Goal: Information Seeking & Learning: Learn about a topic

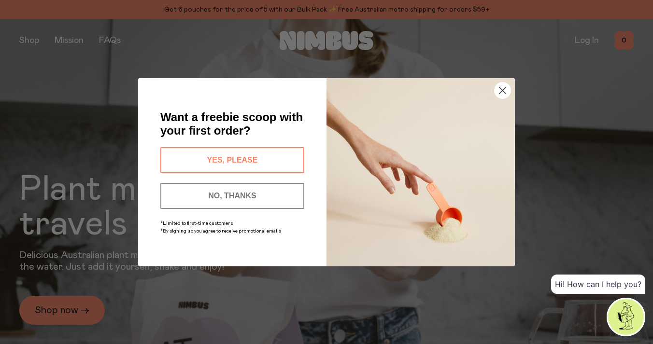
click at [495, 92] on circle "Close dialog" at bounding box center [502, 90] width 16 height 16
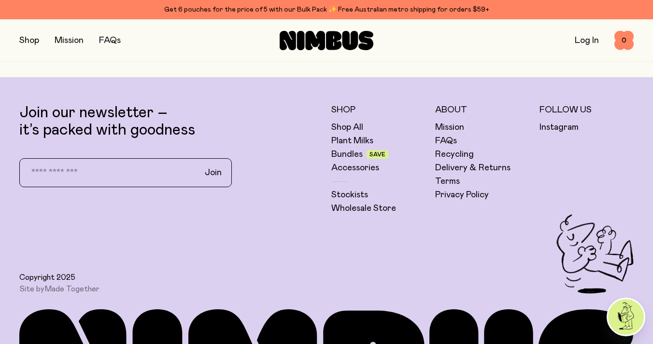
scroll to position [2561, 0]
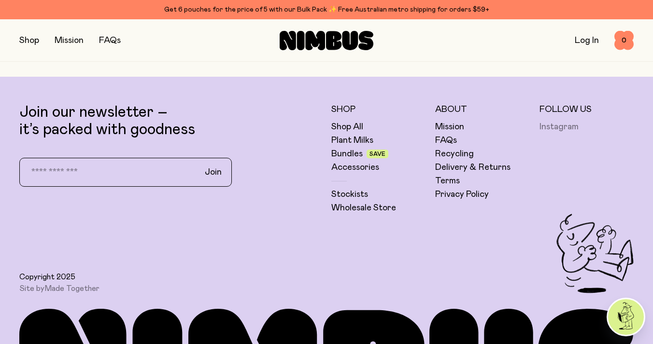
click at [561, 126] on link "Instagram" at bounding box center [558, 127] width 39 height 12
click at [453, 163] on link "Delivery & Returns" at bounding box center [472, 168] width 75 height 12
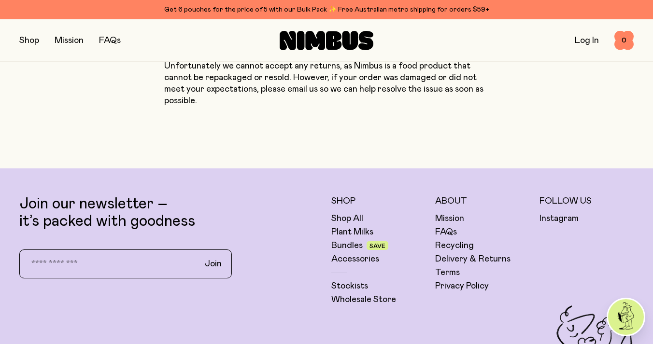
scroll to position [1094, 0]
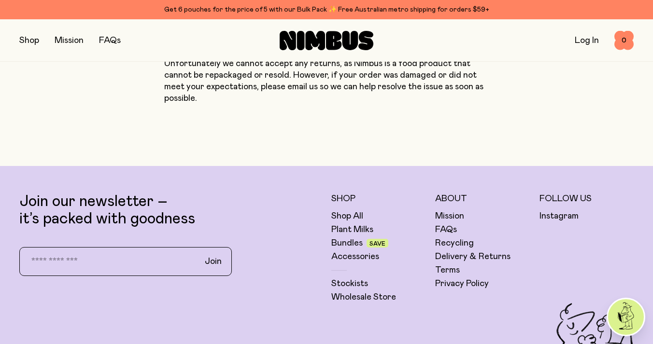
click at [20, 39] on button "button" at bounding box center [29, 41] width 20 height 14
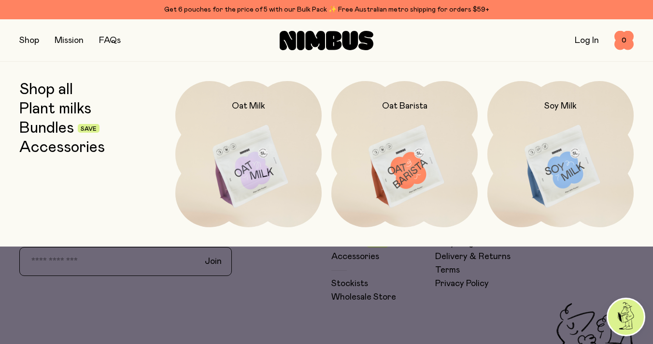
click at [57, 88] on link "Shop all" at bounding box center [46, 89] width 54 height 17
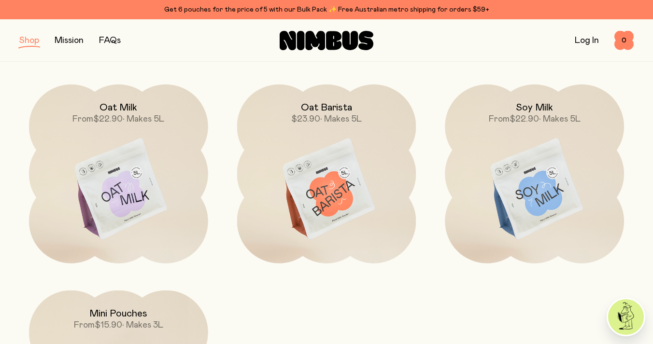
scroll to position [122, 0]
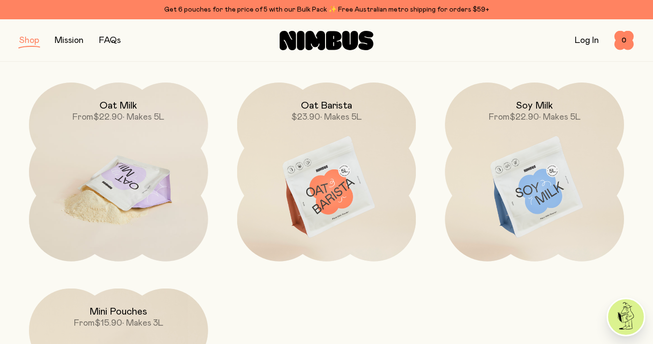
click at [136, 196] on img at bounding box center [118, 188] width 179 height 210
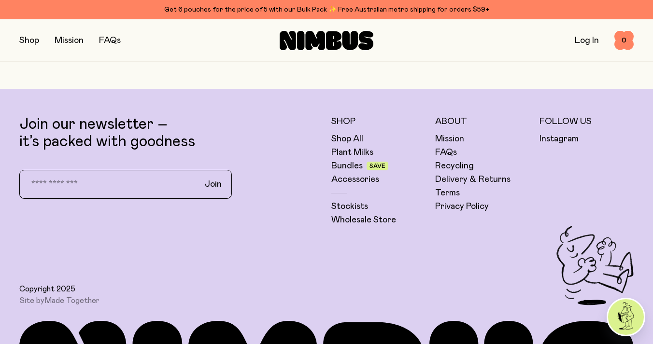
scroll to position [2304, 0]
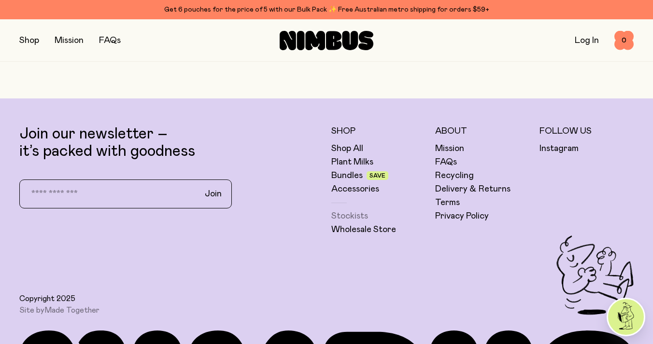
click at [350, 215] on link "Stockists" at bounding box center [349, 216] width 37 height 12
click at [357, 228] on link "Wholesale Store" at bounding box center [363, 230] width 65 height 12
click at [296, 203] on div "Join our newsletter – it’s packed with goodness Join" at bounding box center [170, 181] width 302 height 110
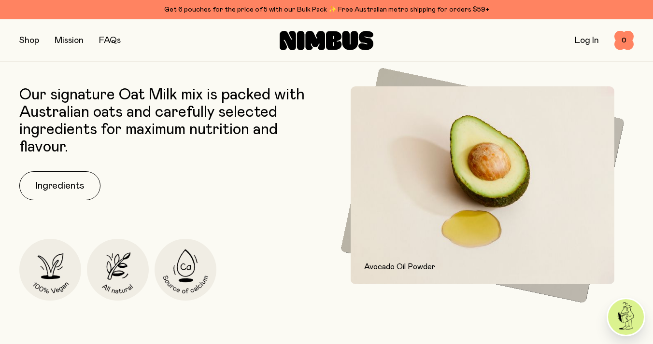
scroll to position [372, 0]
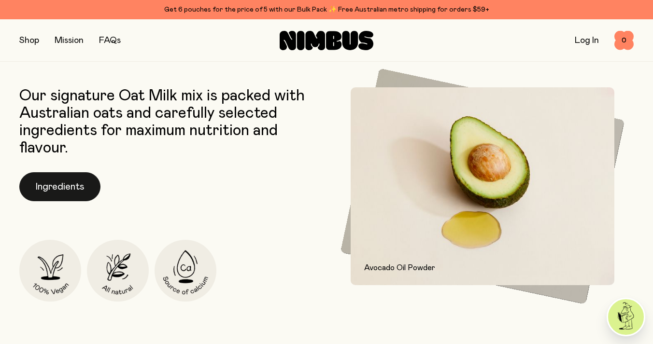
click at [55, 186] on button "Ingredients" at bounding box center [59, 186] width 81 height 29
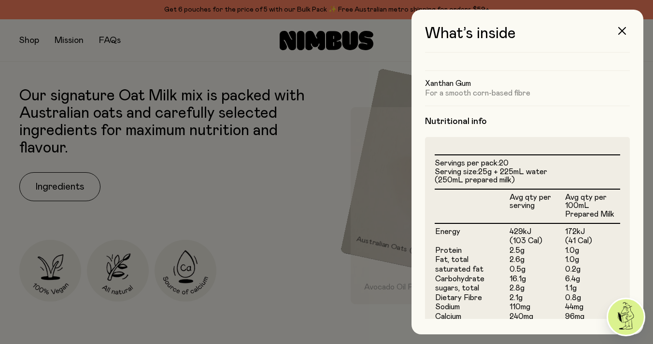
scroll to position [187, 0]
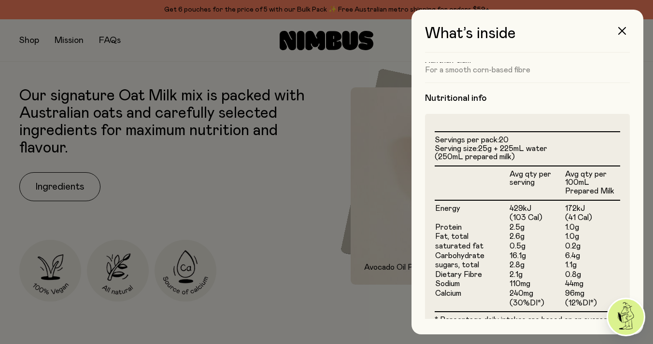
click at [189, 223] on div at bounding box center [326, 172] width 653 height 344
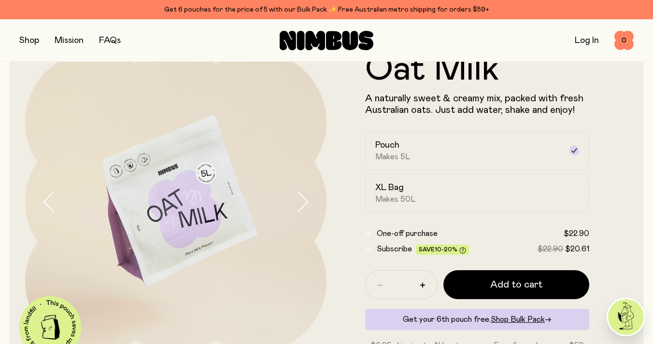
scroll to position [43, 0]
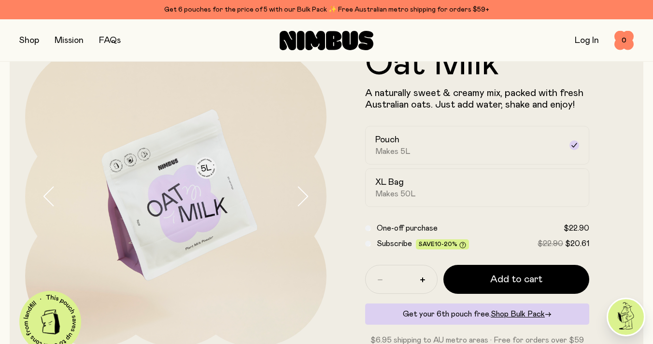
click at [303, 195] on icon "button" at bounding box center [302, 196] width 14 height 20
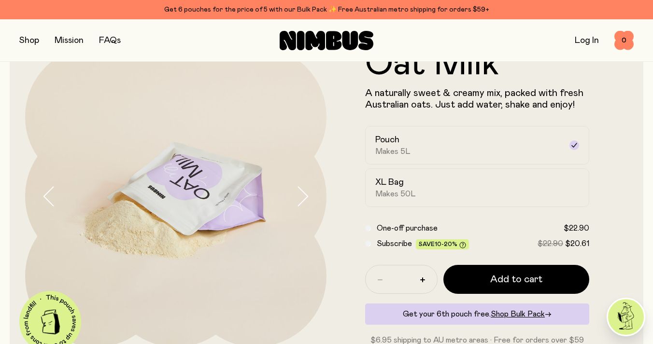
click at [303, 195] on icon "button" at bounding box center [302, 196] width 14 height 20
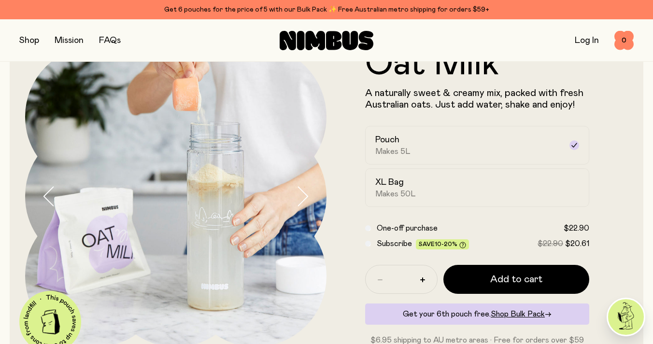
click at [303, 195] on icon "button" at bounding box center [302, 196] width 14 height 20
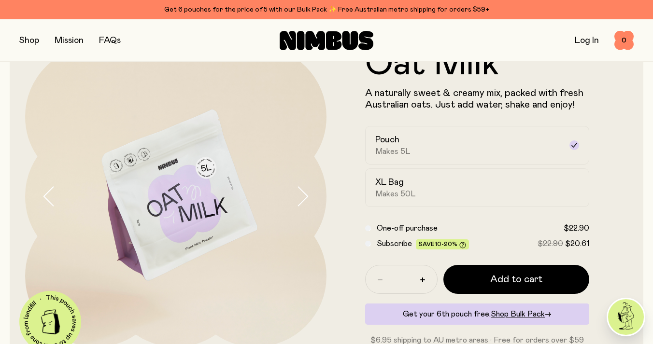
click at [303, 195] on icon "button" at bounding box center [302, 196] width 14 height 20
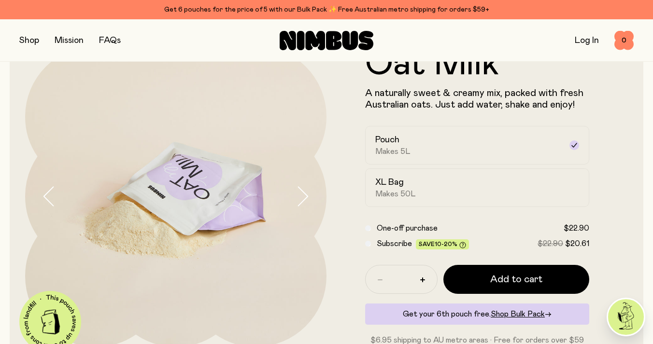
click at [303, 195] on icon "button" at bounding box center [302, 196] width 14 height 20
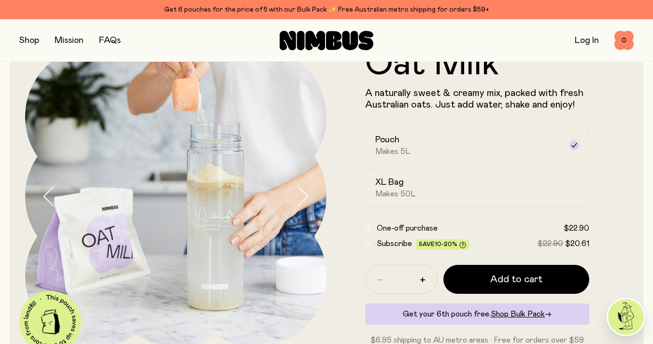
click at [303, 195] on icon "button" at bounding box center [302, 196] width 14 height 20
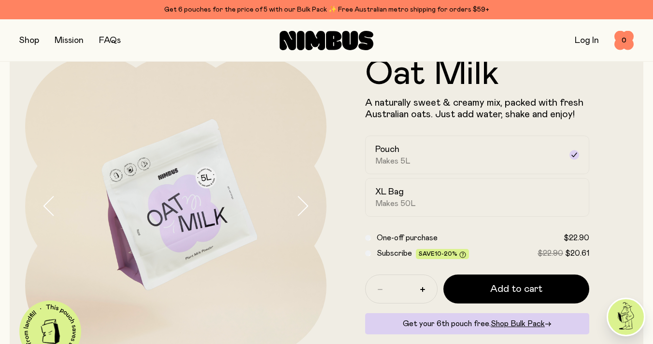
scroll to position [34, 0]
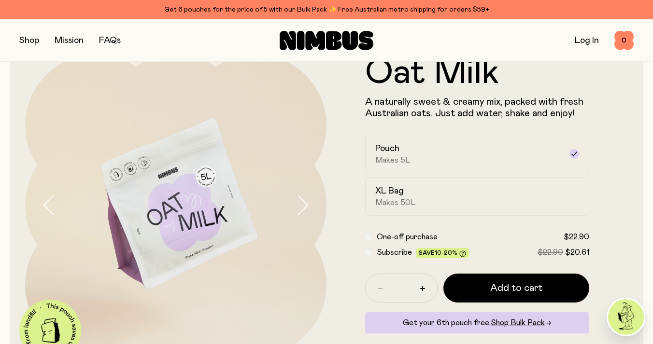
click at [635, 271] on div "Oat Milk A naturally sweet & creamy mix, packed with fresh Australian oats. Jus…" at bounding box center [326, 205] width 633 height 332
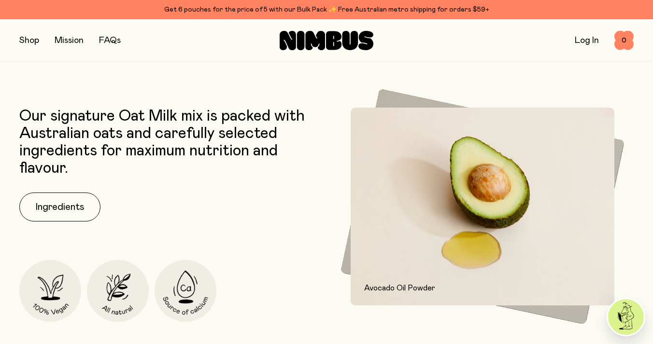
scroll to position [360, 0]
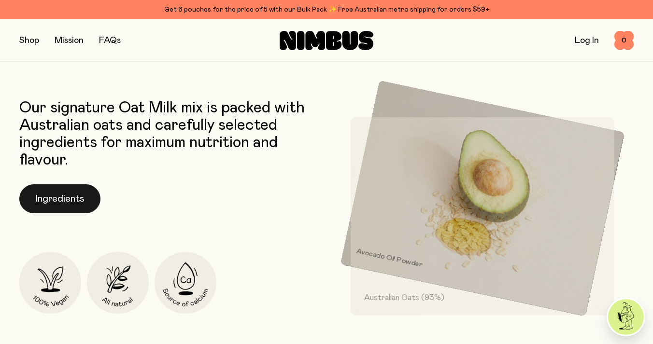
click at [74, 200] on button "Ingredients" at bounding box center [59, 198] width 81 height 29
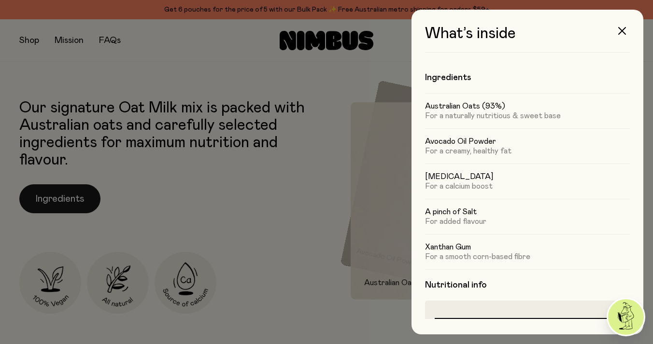
scroll to position [0, 0]
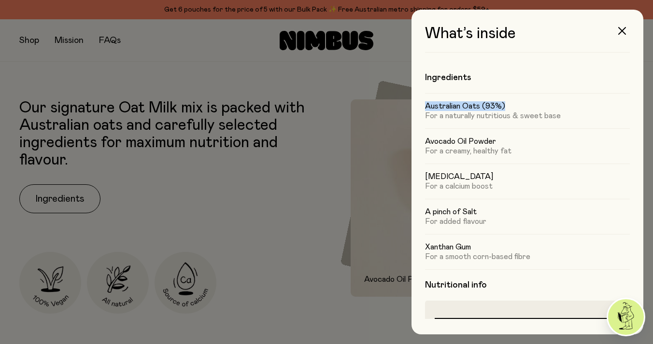
drag, startPoint x: 427, startPoint y: 103, endPoint x: 504, endPoint y: 106, distance: 77.8
click at [504, 106] on h5 "Australian Oats (93%)" at bounding box center [527, 106] width 205 height 10
copy h5 "Australian Oats (93%)"
drag, startPoint x: 425, startPoint y: 141, endPoint x: 499, endPoint y: 140, distance: 73.4
click at [499, 140] on h5 "Avocado Oil Powder" at bounding box center [527, 142] width 205 height 10
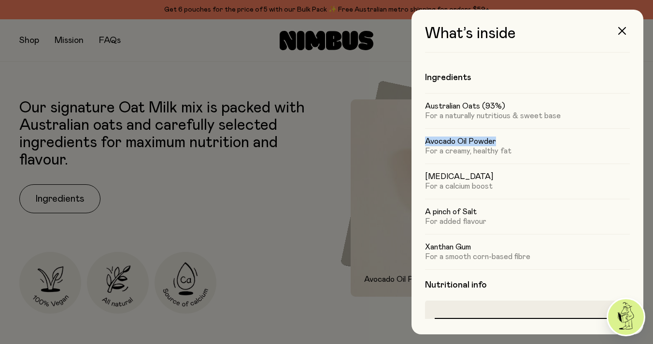
copy h5 "Avocado Oil Powder"
drag, startPoint x: 494, startPoint y: 176, endPoint x: 426, endPoint y: 177, distance: 68.1
click at [426, 177] on h5 "[MEDICAL_DATA]" at bounding box center [527, 177] width 205 height 10
copy h5 "[MEDICAL_DATA]"
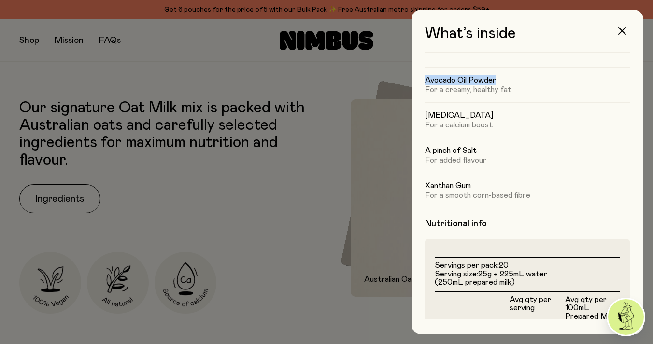
scroll to position [66, 0]
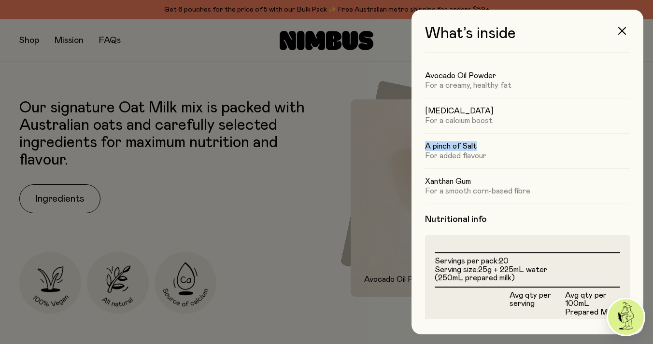
drag, startPoint x: 479, startPoint y: 145, endPoint x: 417, endPoint y: 147, distance: 62.3
click at [417, 147] on div "What’s inside Ingredients Australian Oats (93%) For a naturally nutritious & sw…" at bounding box center [527, 172] width 232 height 325
copy h5 "A pinch of Salt"
drag, startPoint x: 473, startPoint y: 182, endPoint x: 426, endPoint y: 181, distance: 46.8
click at [426, 181] on h5 "Xanthan Gum" at bounding box center [527, 182] width 205 height 10
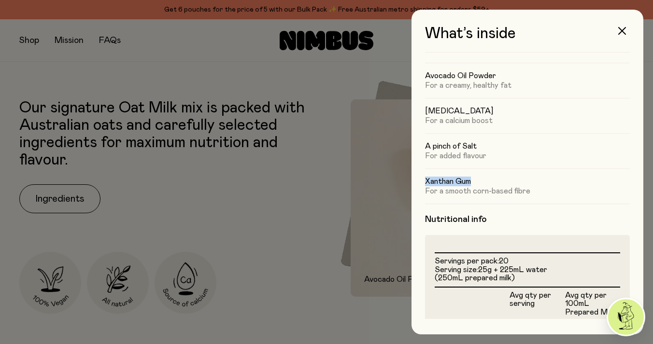
copy h5 "Xanthan Gum"
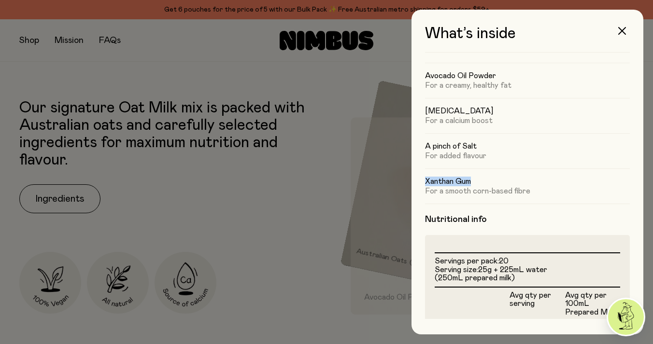
scroll to position [0, 0]
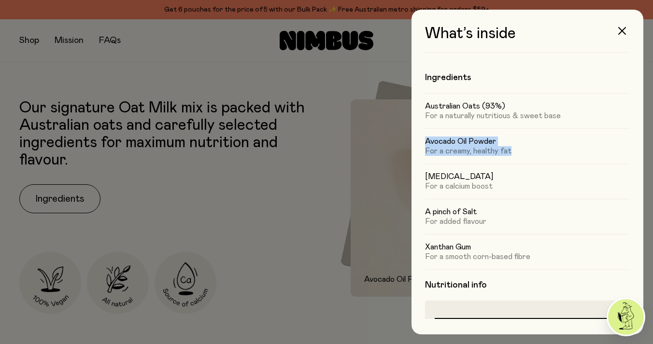
drag, startPoint x: 426, startPoint y: 140, endPoint x: 504, endPoint y: 157, distance: 79.5
click at [504, 164] on div "Avocado Oil Powder For a creamy, healthy fat" at bounding box center [527, 181] width 205 height 35
copy div "Avocado Oil Powder For a creamy, healthy fat"
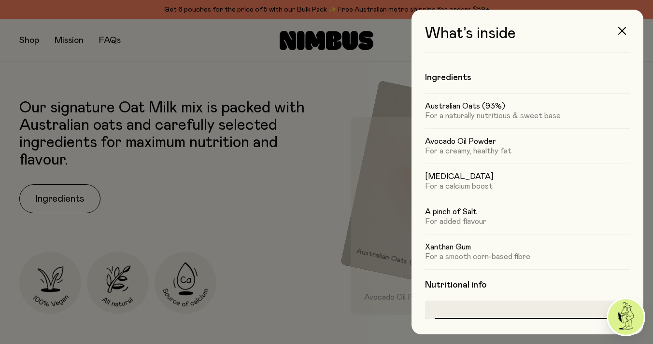
click at [490, 187] on p "For a calcium boost" at bounding box center [527, 187] width 205 height 10
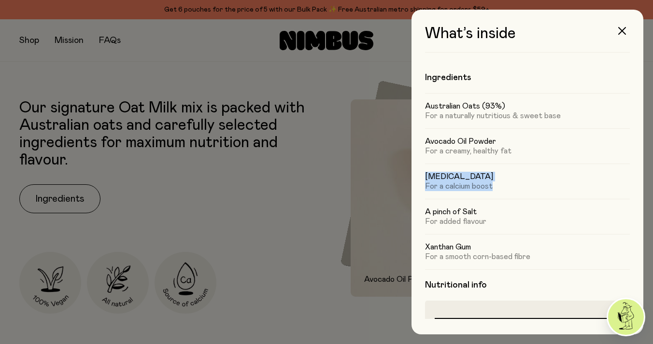
drag, startPoint x: 494, startPoint y: 185, endPoint x: 406, endPoint y: 178, distance: 88.7
click at [406, 178] on div "What’s inside Ingredients Australian Oats (93%) For a naturally nutritious & sw…" at bounding box center [527, 172] width 251 height 344
copy div "[MEDICAL_DATA] For a calcium boost"
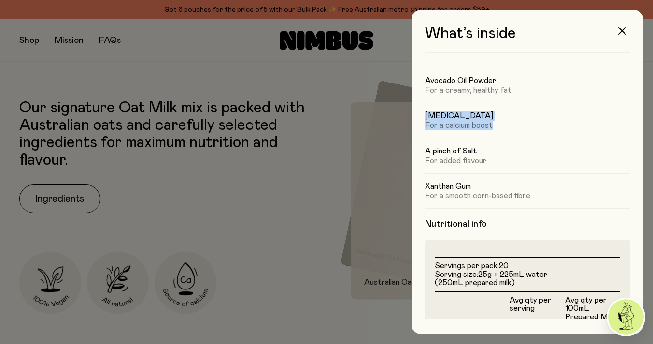
scroll to position [62, 0]
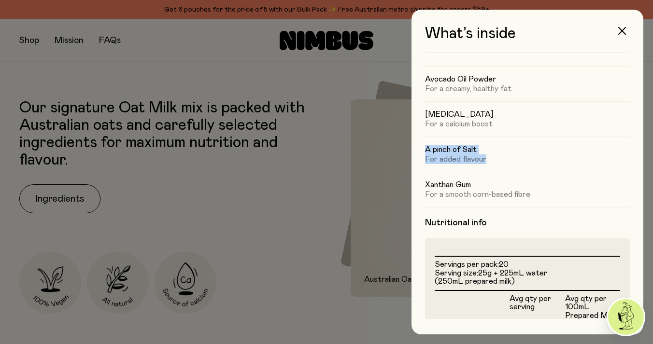
drag, startPoint x: 488, startPoint y: 160, endPoint x: 424, endPoint y: 148, distance: 64.4
click at [425, 172] on div "A pinch of Salt For added flavour" at bounding box center [527, 189] width 205 height 35
copy div "A pinch of Salt For added flavour"
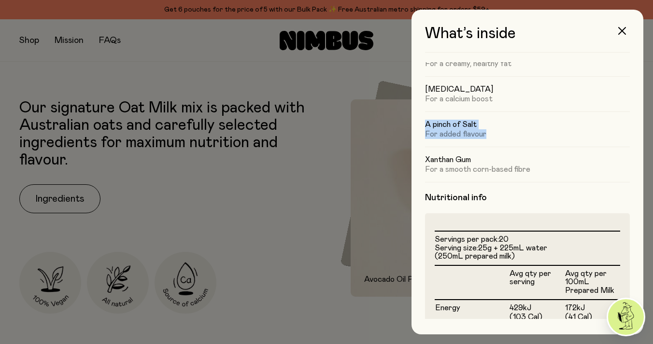
scroll to position [91, 0]
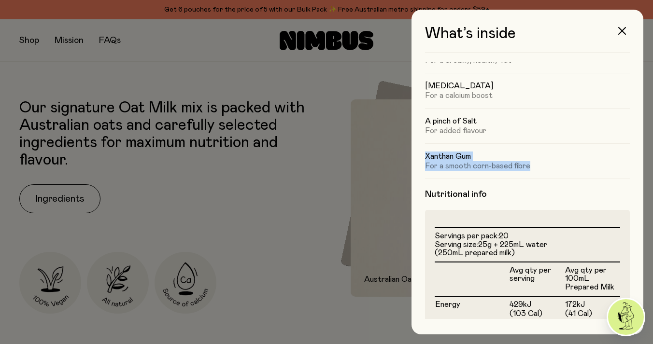
drag, startPoint x: 533, startPoint y: 167, endPoint x: 425, endPoint y: 155, distance: 107.7
click at [425, 155] on div "Xanthan Gum For a smooth corn-based fibre" at bounding box center [527, 160] width 205 height 35
copy div "Xanthan Gum For a smooth corn-based fibre"
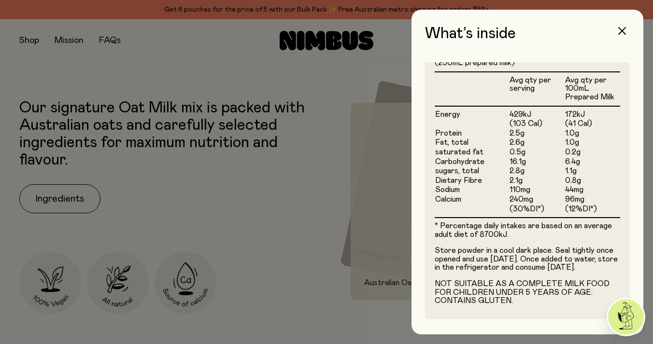
scroll to position [289, 0]
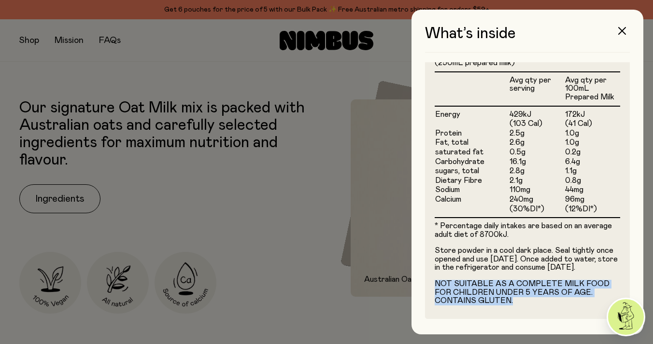
drag, startPoint x: 511, startPoint y: 299, endPoint x: 434, endPoint y: 284, distance: 78.1
click at [434, 284] on p "NOT SUITABLE AS A COMPLETE MILK FOOD FOR CHILDREN UNDER 5 YEARS OF AGE. CONTAIN…" at bounding box center [526, 293] width 185 height 26
copy p "NOT SUITABLE AS A COMPLETE MILK FOOD FOR CHILDREN UNDER 5 YEARS OF AGE. CONTAIN…"
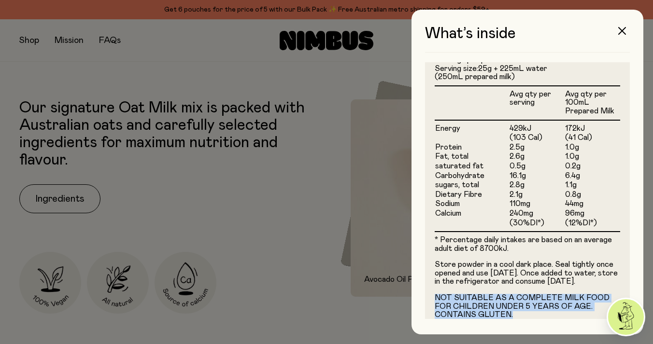
scroll to position [267, 0]
drag, startPoint x: 433, startPoint y: 82, endPoint x: 637, endPoint y: 161, distance: 218.9
click at [637, 161] on div "What’s inside Ingredients Australian Oats (93%) For a naturally nutritious & sw…" at bounding box center [527, 172] width 232 height 325
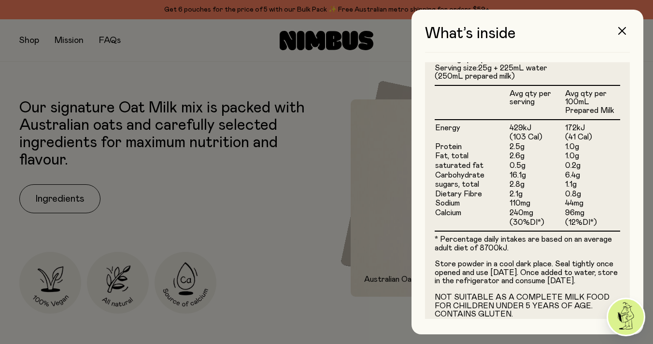
click at [296, 144] on div at bounding box center [326, 172] width 653 height 344
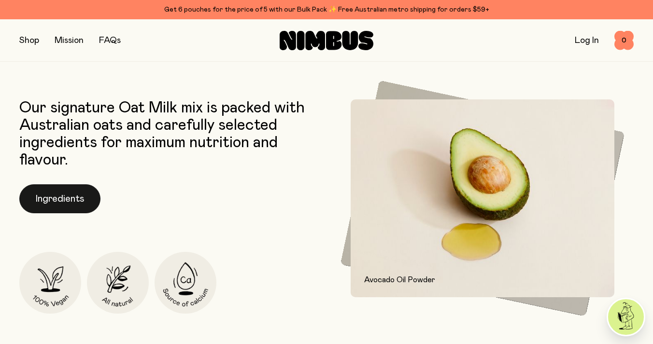
click at [46, 196] on button "Ingredients" at bounding box center [59, 198] width 81 height 29
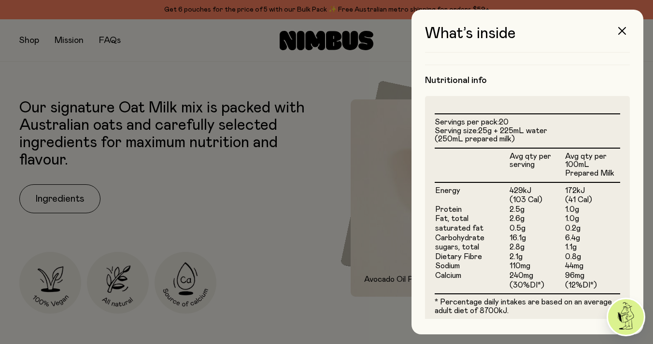
scroll to position [289, 0]
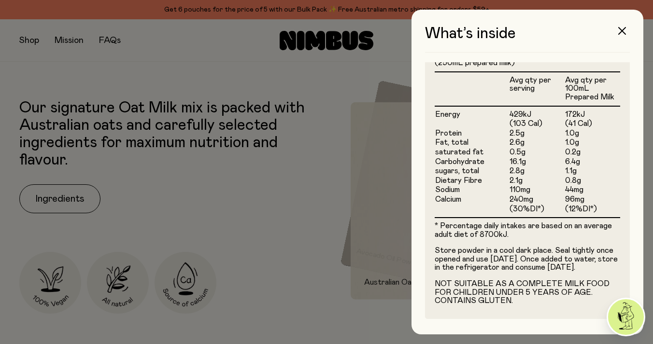
click at [294, 244] on div at bounding box center [326, 172] width 653 height 344
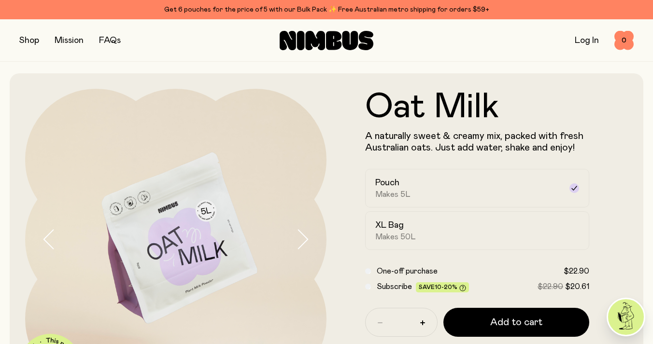
scroll to position [1, 0]
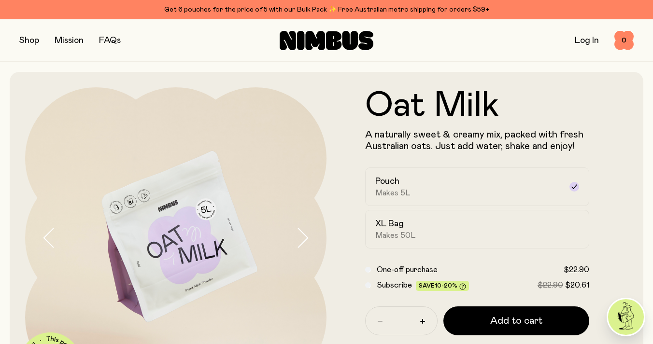
click at [31, 42] on button "button" at bounding box center [29, 41] width 20 height 14
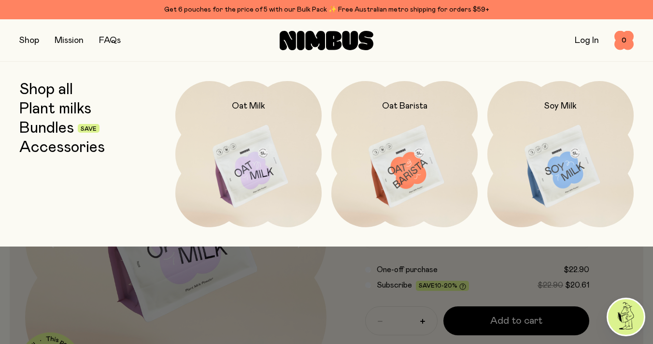
click at [47, 89] on link "Shop all" at bounding box center [46, 89] width 54 height 17
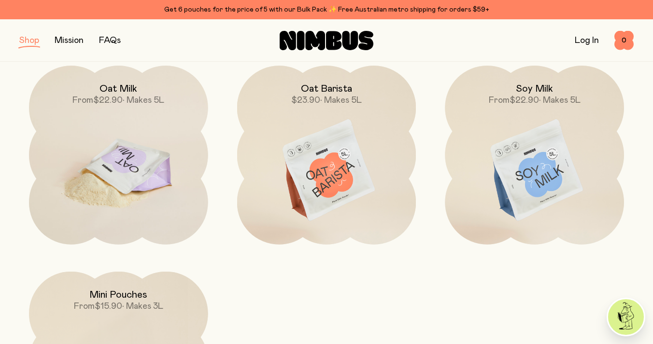
scroll to position [139, 0]
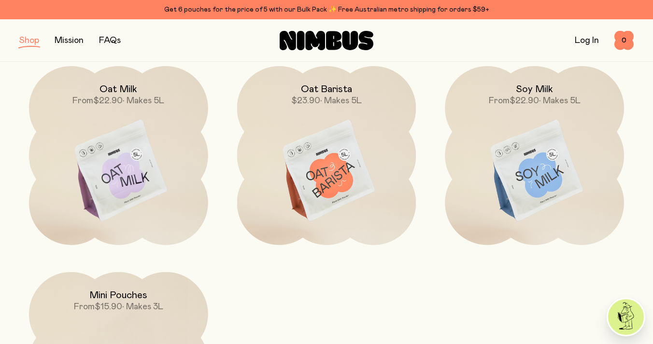
click at [29, 47] on div "Shop Mission FAQs Log In 0 0" at bounding box center [326, 40] width 614 height 42
click at [31, 40] on button "button" at bounding box center [29, 41] width 20 height 14
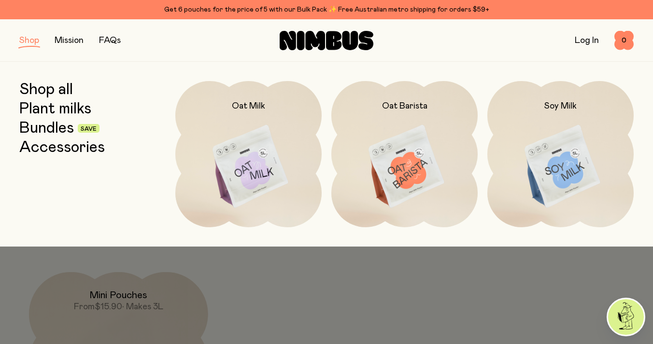
click at [57, 147] on link "Accessories" at bounding box center [61, 147] width 85 height 17
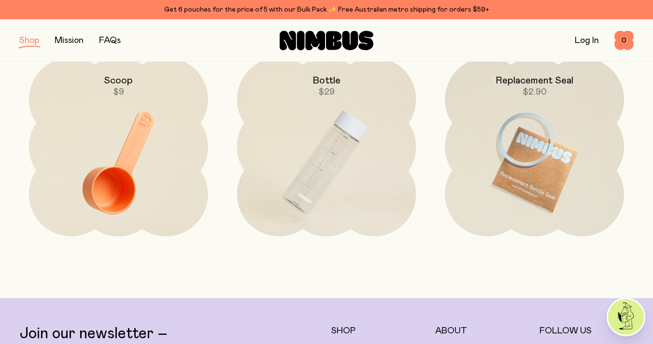
scroll to position [100, 0]
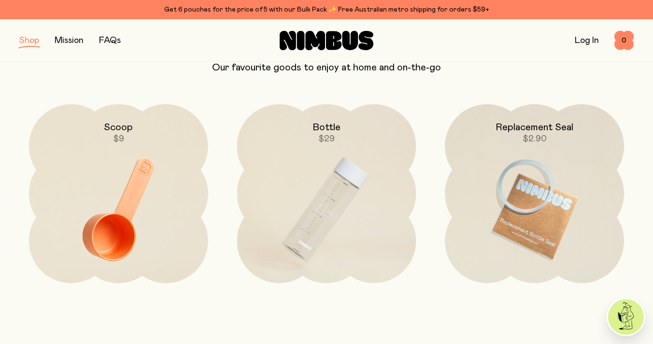
click at [25, 44] on button "button" at bounding box center [29, 41] width 20 height 14
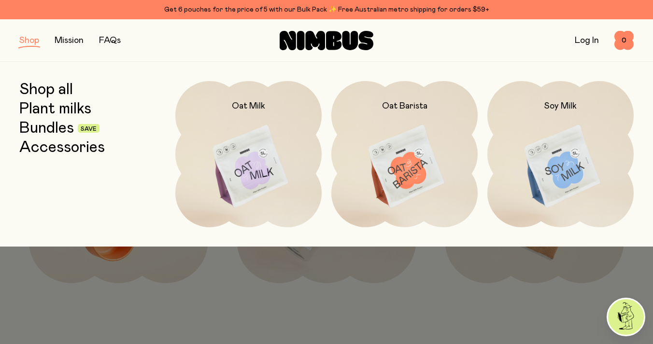
click at [42, 93] on link "Shop all" at bounding box center [46, 89] width 54 height 17
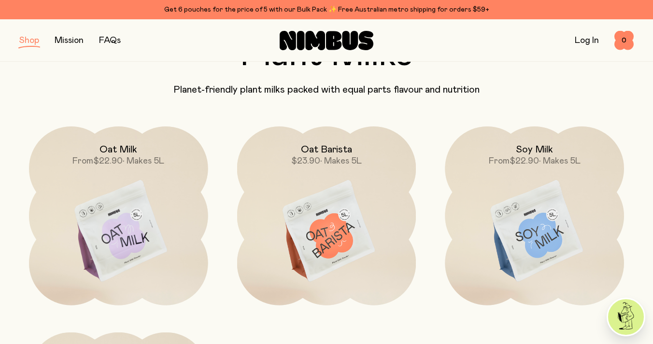
scroll to position [88, 0]
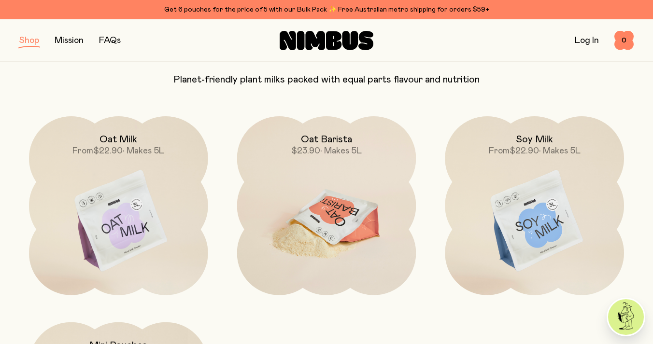
click at [325, 142] on h2 "Oat Barista" at bounding box center [326, 140] width 51 height 12
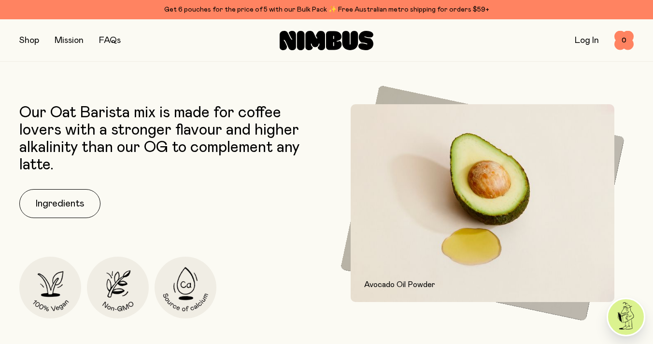
scroll to position [339, 0]
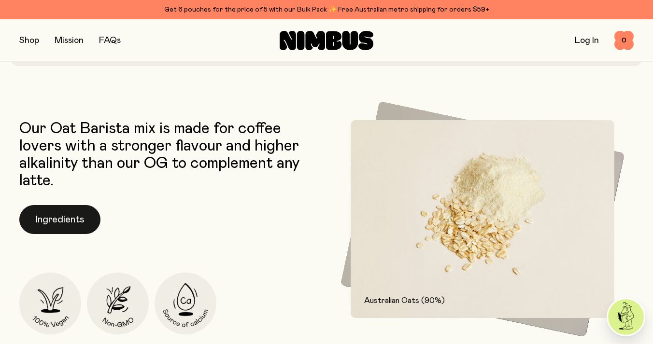
click at [66, 214] on button "Ingredients" at bounding box center [59, 219] width 81 height 29
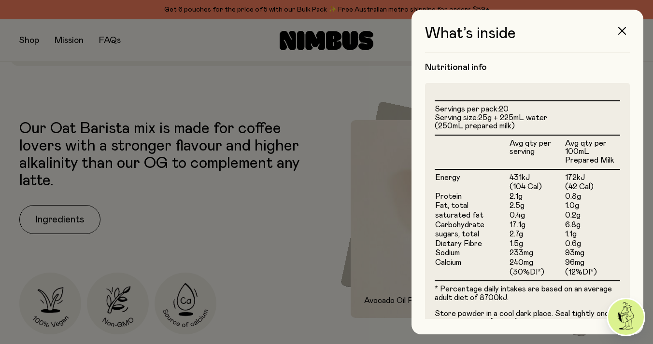
scroll to position [0, 0]
